Goal: Task Accomplishment & Management: Use online tool/utility

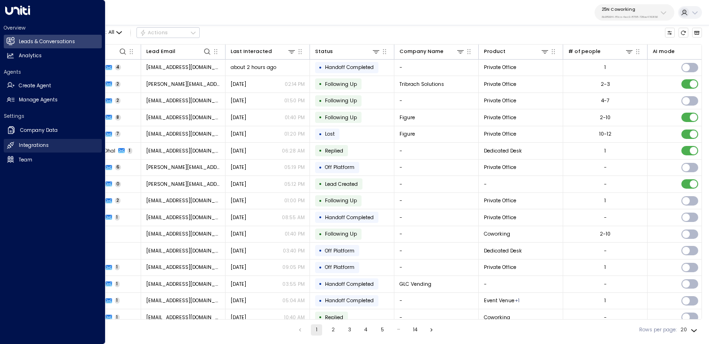
click at [33, 142] on h2 "Integrations" at bounding box center [34, 145] width 30 height 7
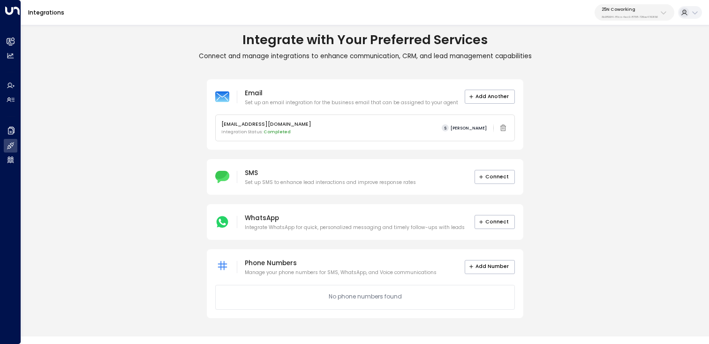
click at [669, 10] on button "25N Coworking 3b9800f4-81ca-4ec0-8758-72fbe4763f36" at bounding box center [634, 12] width 80 height 16
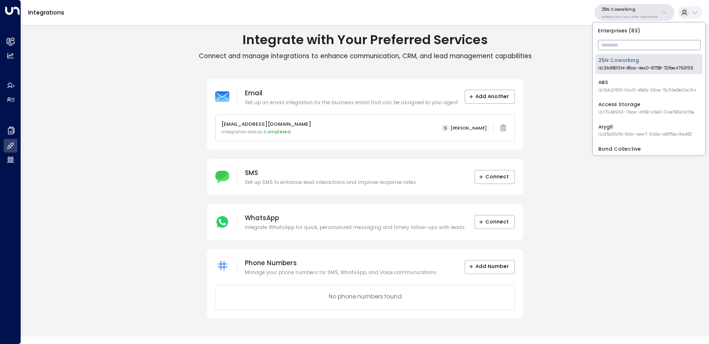
click at [603, 45] on input "text" at bounding box center [649, 44] width 103 height 15
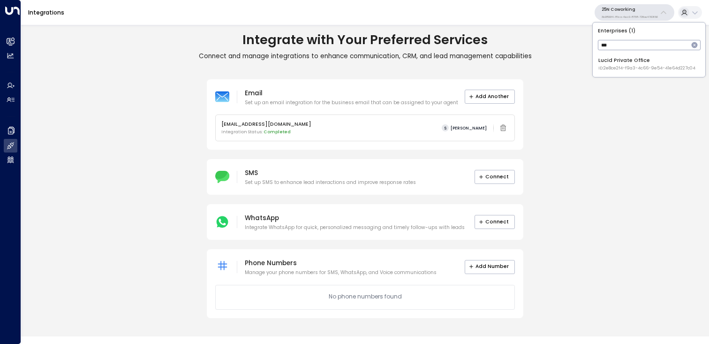
type input "***"
click at [654, 59] on div "Lucid Private Office ID: 2e8ce2f4-f9a3-4c66-9e54-41e64d227c04" at bounding box center [646, 64] width 97 height 15
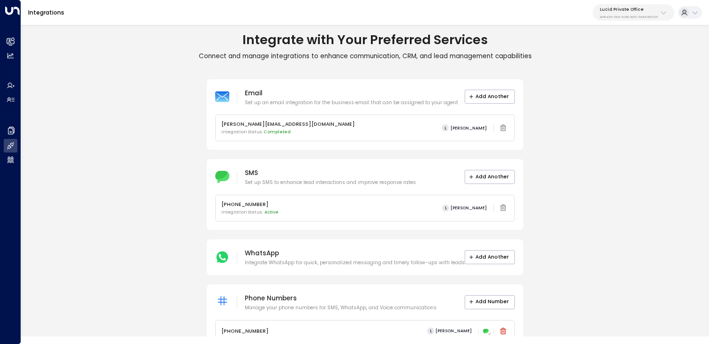
scroll to position [25, 0]
